Goal: Navigation & Orientation: Find specific page/section

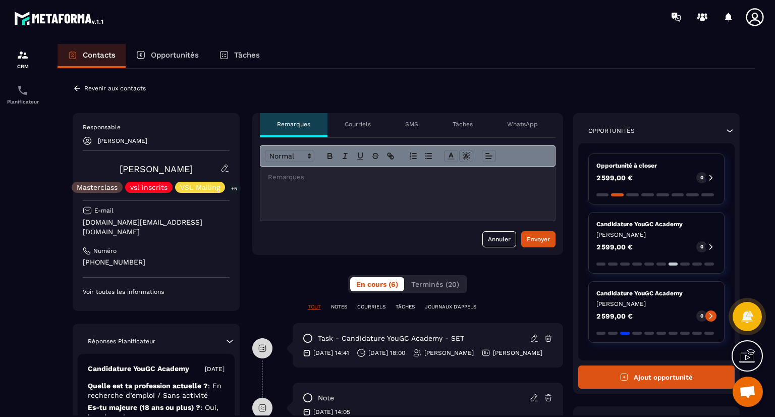
drag, startPoint x: 274, startPoint y: 224, endPoint x: 275, endPoint y: 274, distance: 49.4
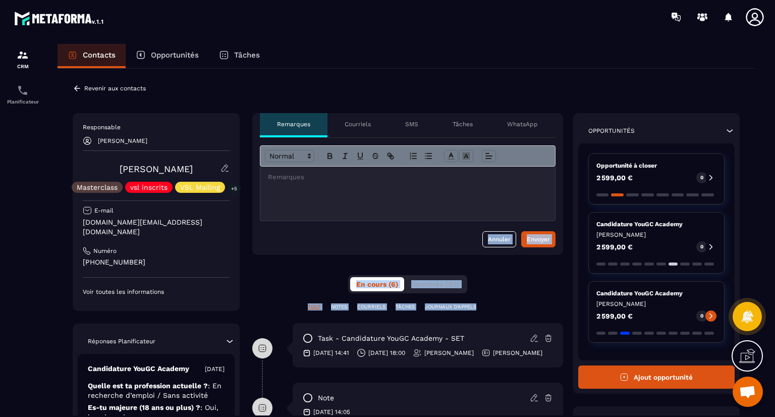
drag, startPoint x: 275, startPoint y: 274, endPoint x: 278, endPoint y: 333, distance: 59.1
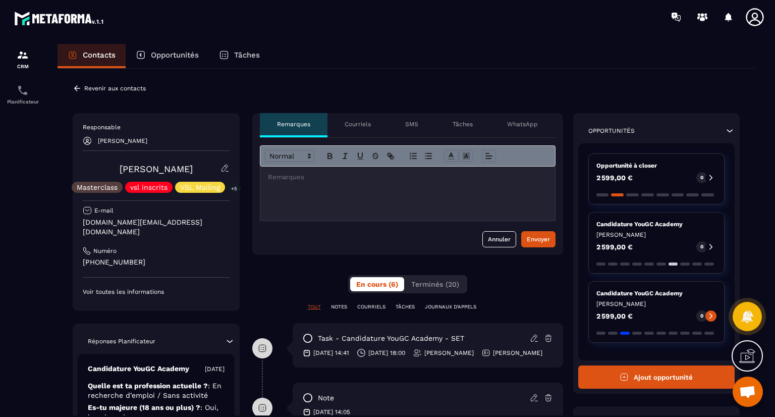
click at [53, 349] on div "Contacts Opportunités Tâches Revenir aux contacts Responsable [PERSON_NAME] [PE…" at bounding box center [405, 239] width 717 height 391
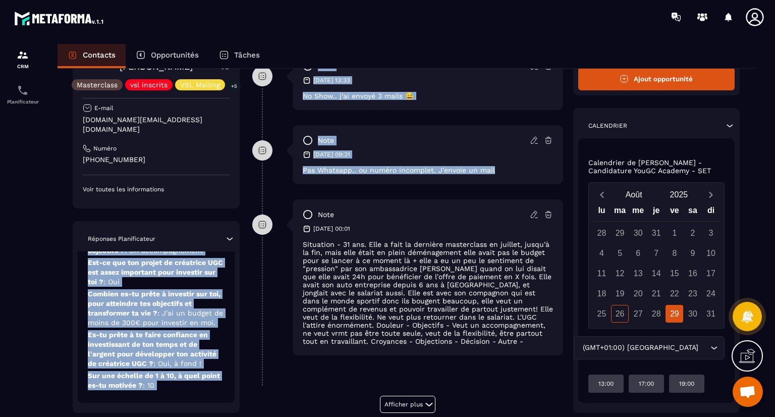
scroll to position [441, 0]
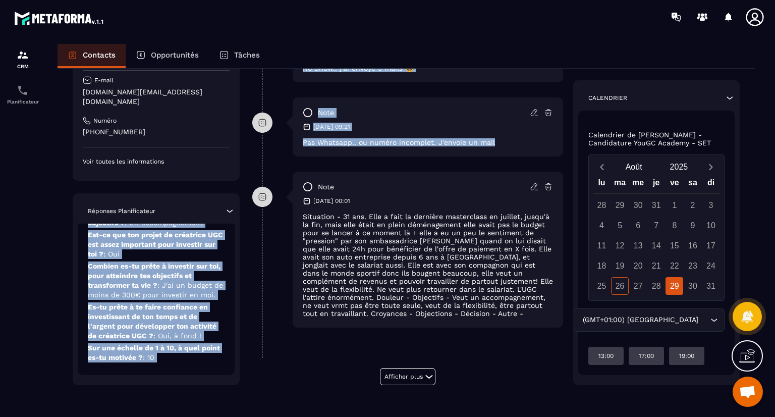
drag, startPoint x: 80, startPoint y: 351, endPoint x: 92, endPoint y: 440, distance: 89.5
click at [92, 416] on html "CRM Planificateur Contacts Opportunités Tâches Revenir aux contacts Responsable…" at bounding box center [387, 208] width 775 height 417
click at [256, 389] on div "Revenir aux contacts Responsable [PERSON_NAME] [PERSON_NAME] Masterclass vsl in…" at bounding box center [406, 25] width 697 height 780
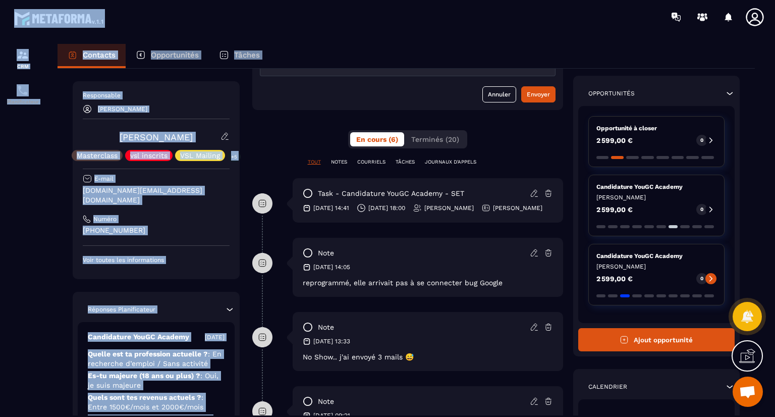
scroll to position [0, 0]
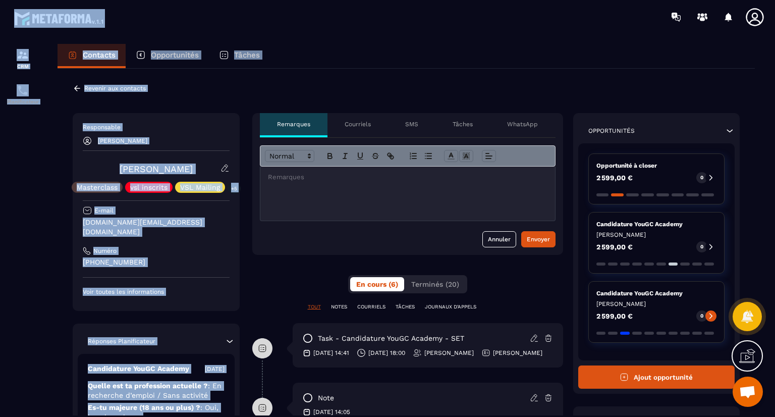
drag, startPoint x: 181, startPoint y: 281, endPoint x: 149, endPoint y: 15, distance: 268.2
click at [149, 15] on main "CRM Planificateur Contacts Opportunités Tâches Revenir aux contacts Responsable…" at bounding box center [387, 208] width 775 height 417
